Goal: Transaction & Acquisition: Purchase product/service

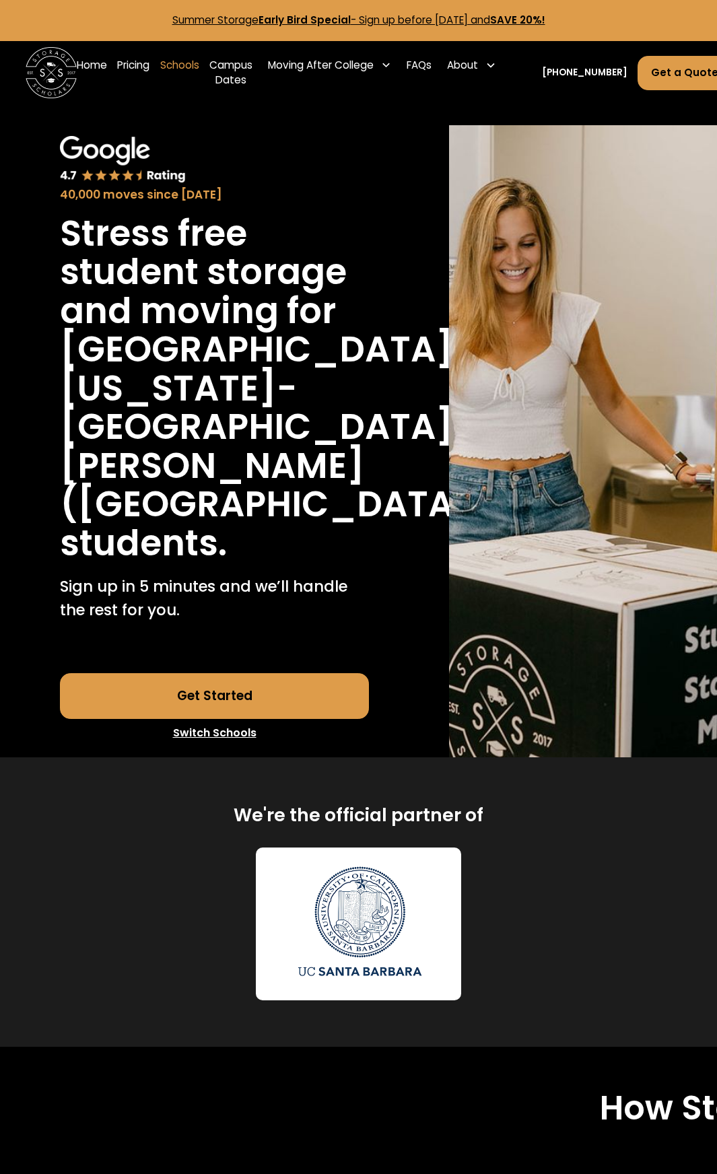
click at [193, 65] on link "Schools" at bounding box center [179, 72] width 39 height 51
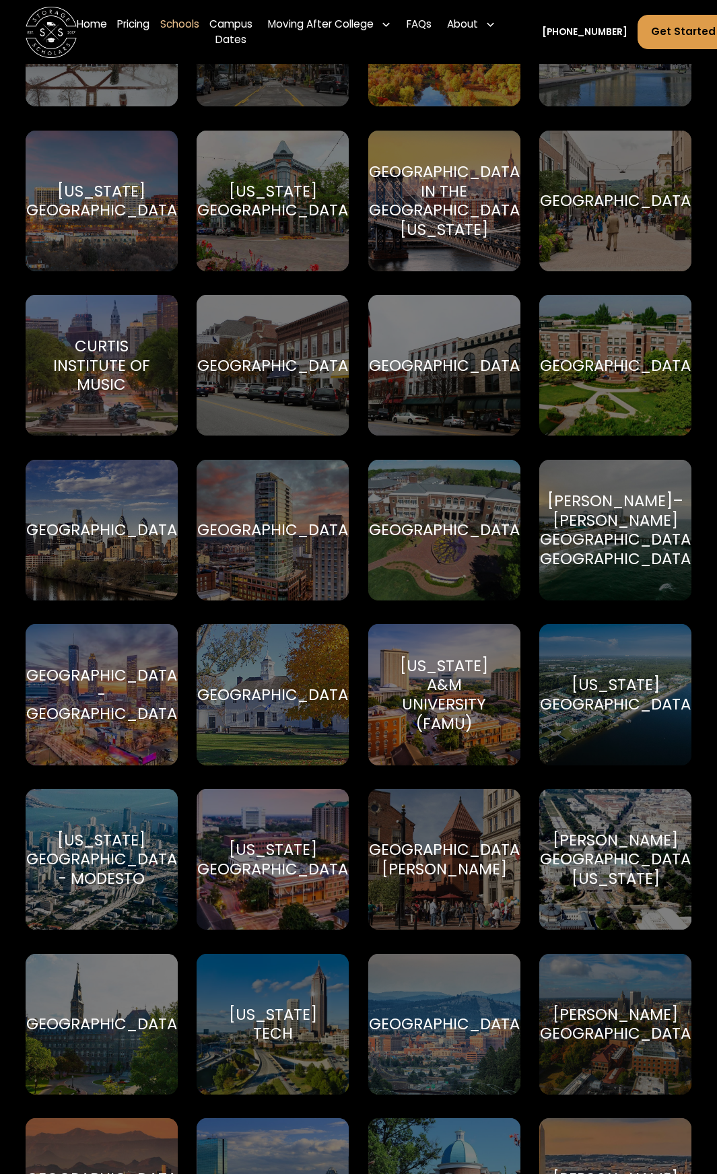
scroll to position [1818, 0]
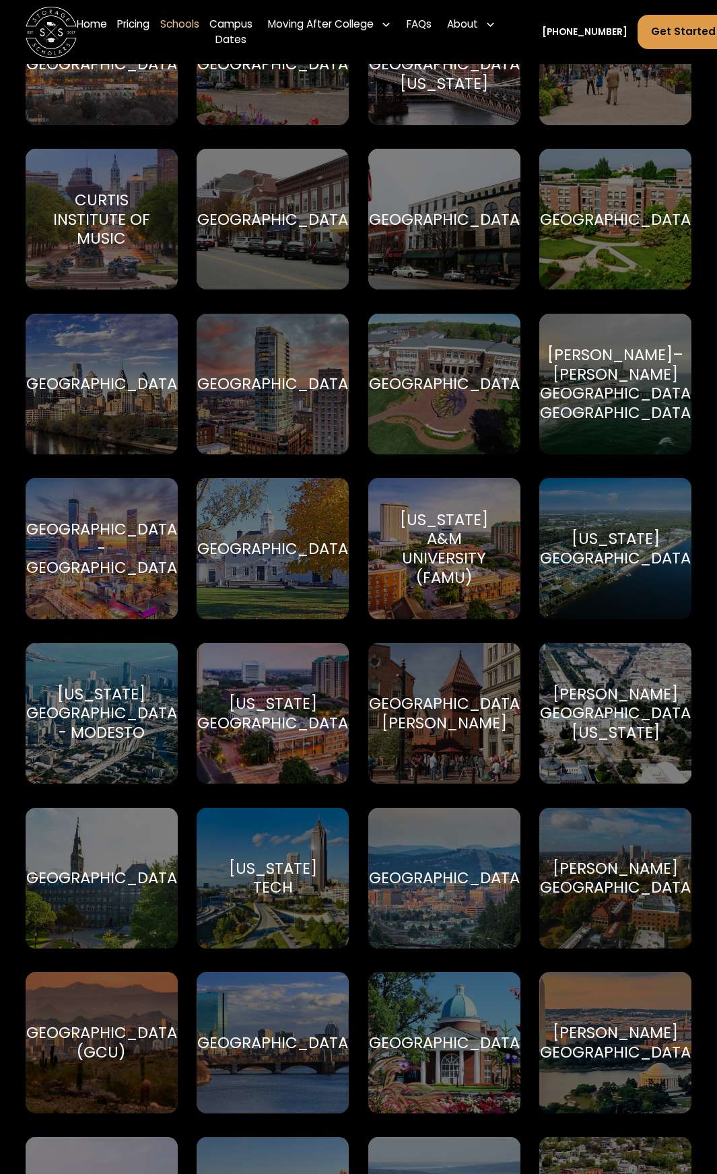
click at [625, 381] on div "Embry–Riddle Aeronautical University (Daytona Beach)" at bounding box center [616, 383] width 178 height 77
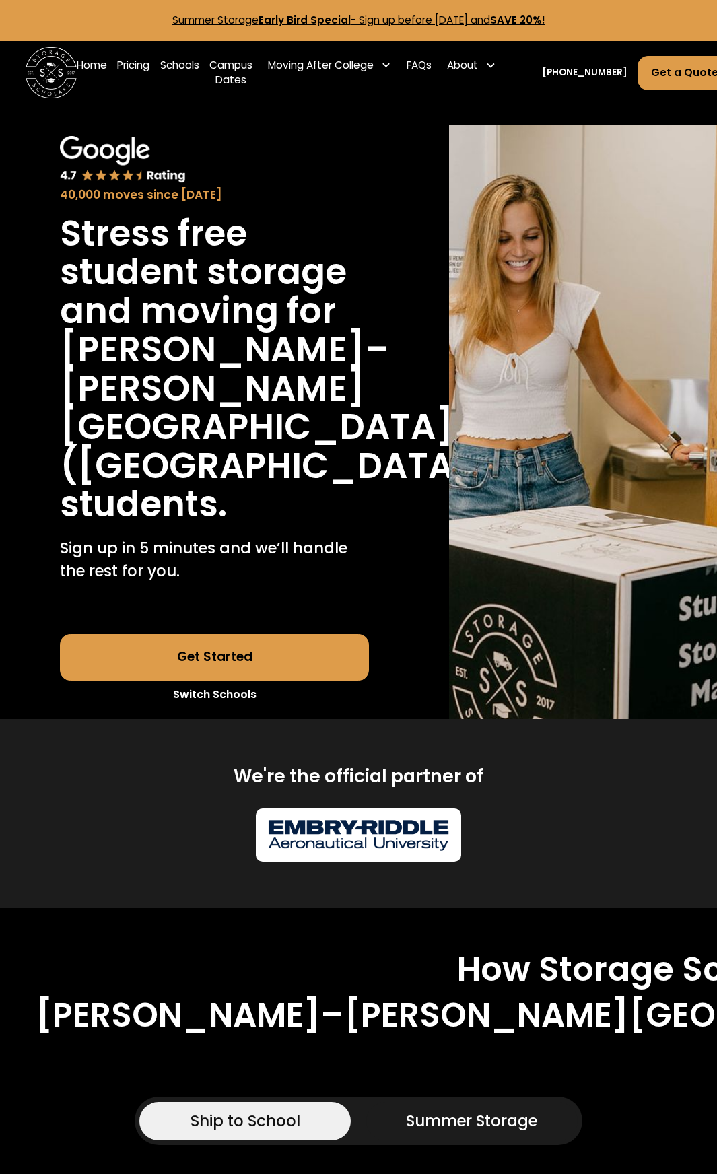
click at [174, 681] on link "Get Started" at bounding box center [214, 657] width 309 height 46
click at [656, 75] on link "Get a Quote" at bounding box center [685, 73] width 94 height 34
